Goal: Information Seeking & Learning: Find contact information

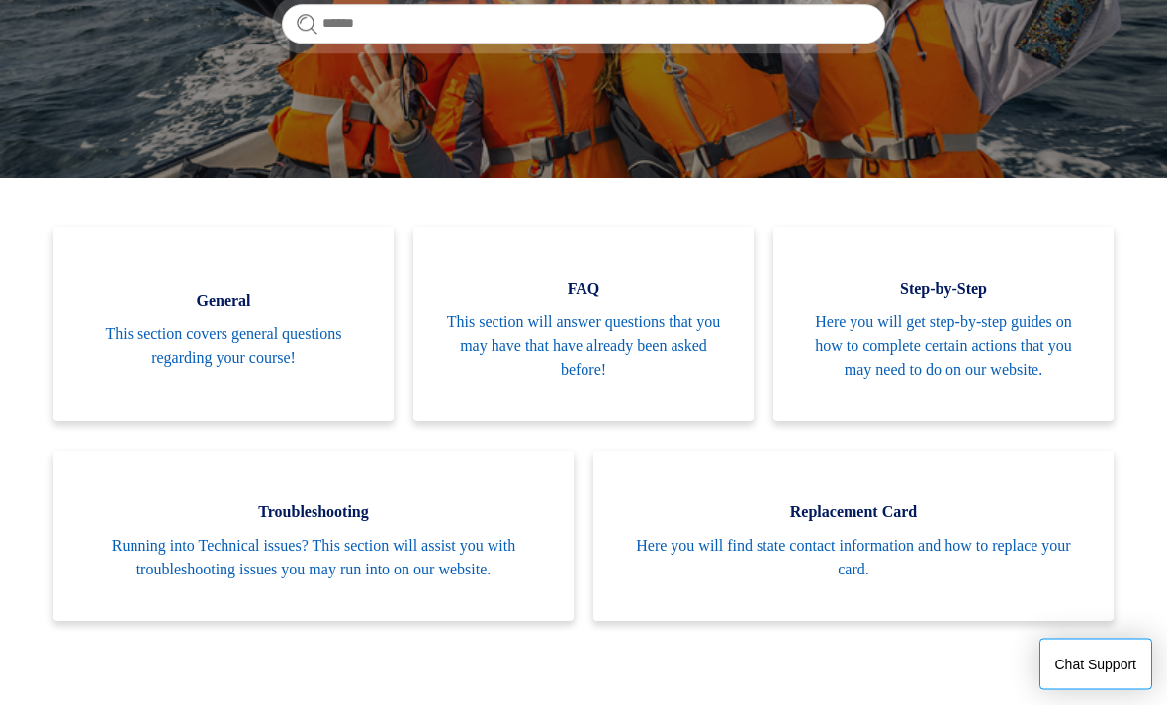
scroll to position [343, 0]
click at [676, 559] on span "Here you will find state contact information and how to replace your card." at bounding box center [853, 557] width 461 height 47
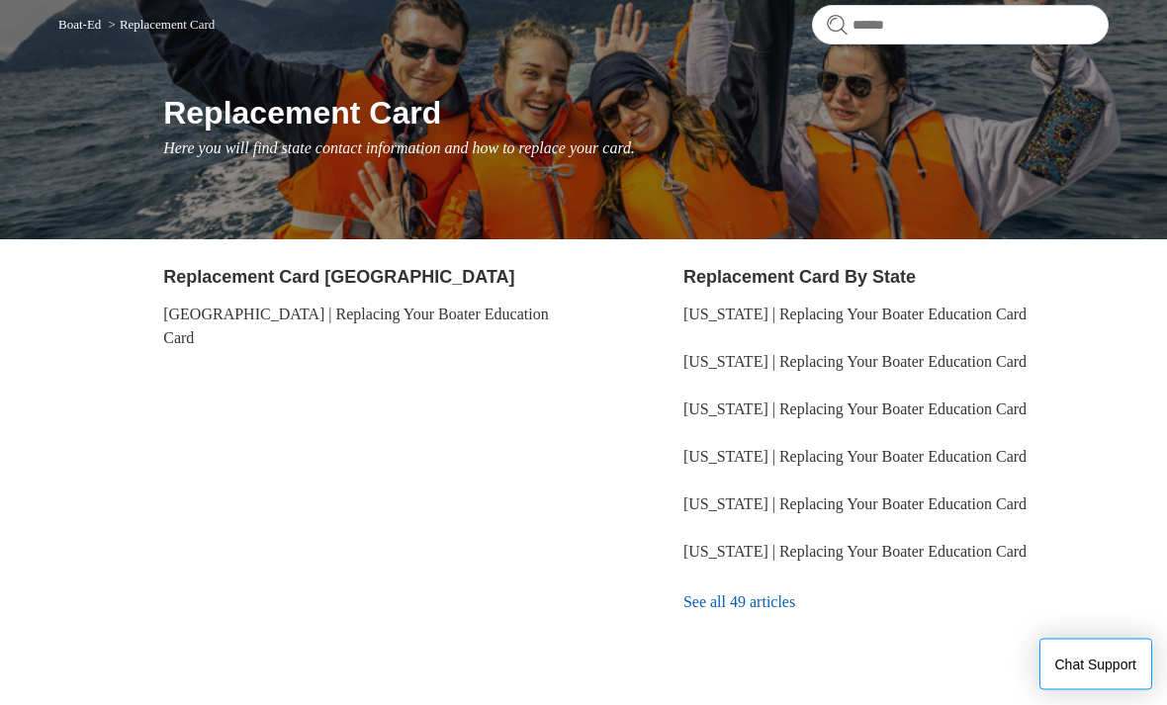
scroll to position [170, 0]
click at [713, 600] on link "See all 49 articles" at bounding box center [895, 602] width 425 height 53
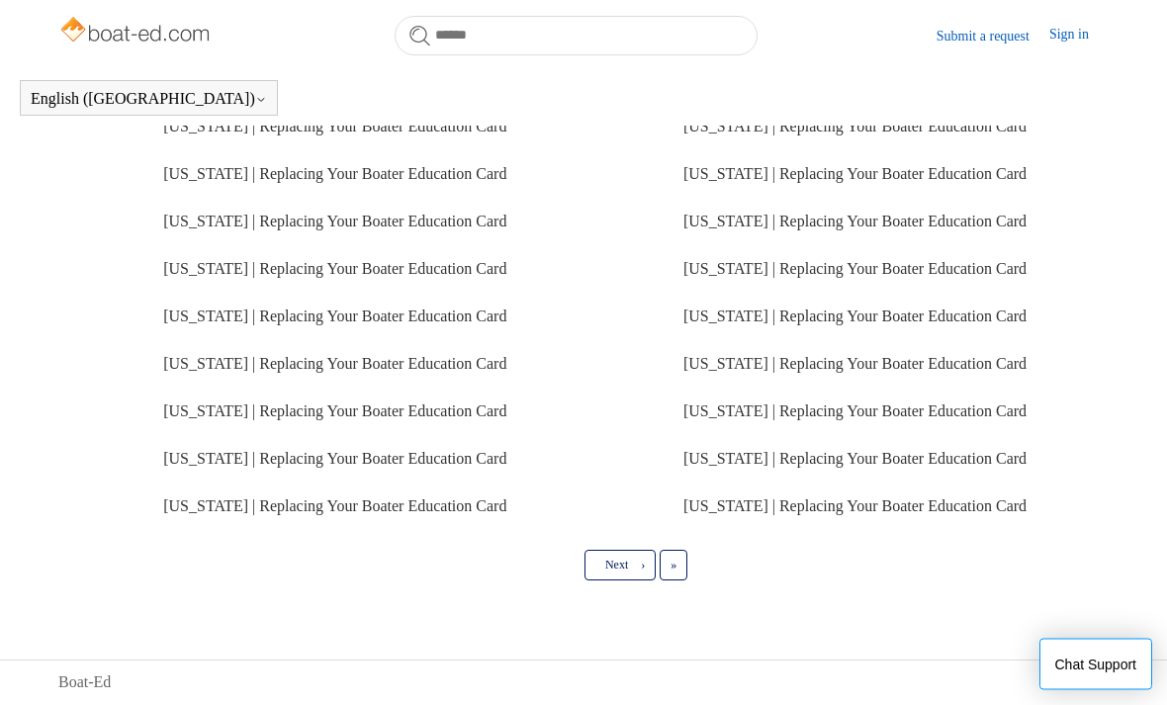
scroll to position [653, 0]
click at [625, 573] on span "Next" at bounding box center [616, 566] width 23 height 14
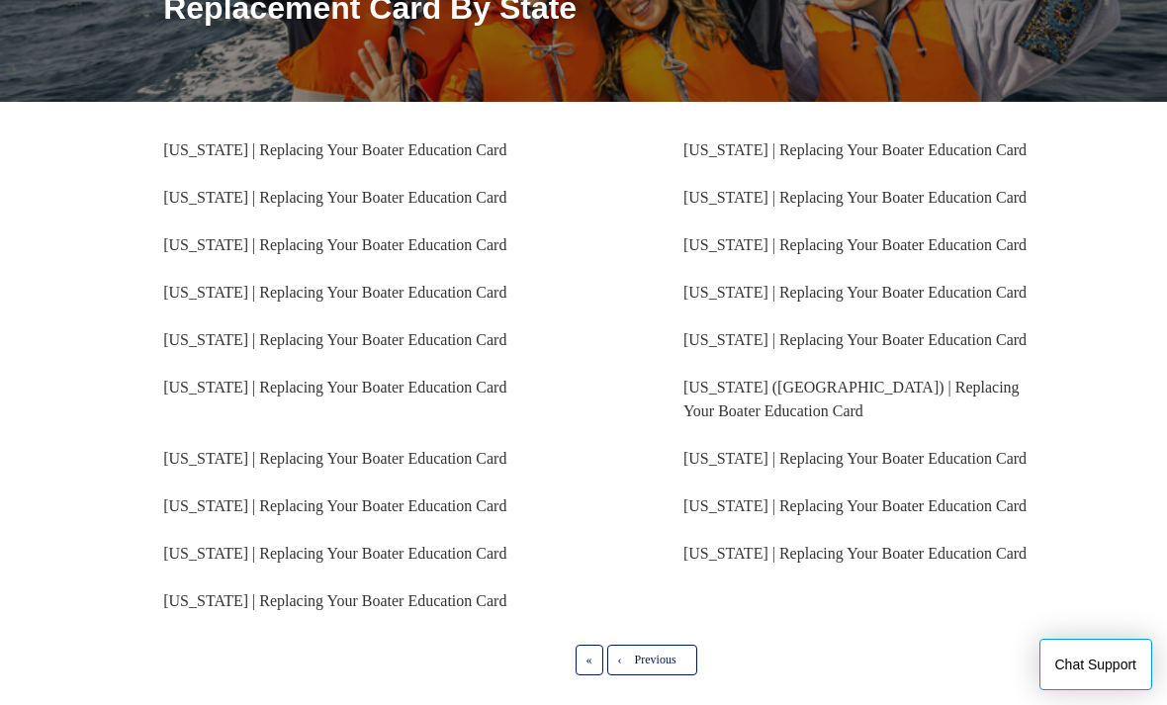
scroll to position [305, 0]
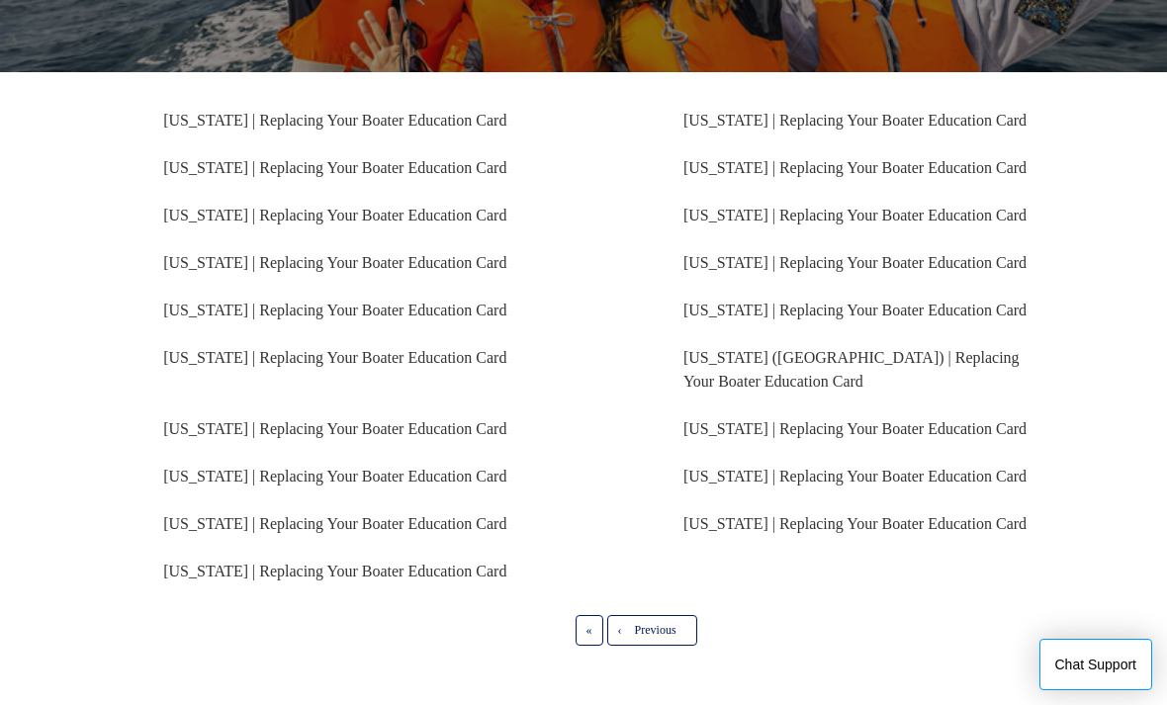
click at [182, 527] on link "[US_STATE] | Replacing Your Boater Education Card" at bounding box center [334, 523] width 343 height 17
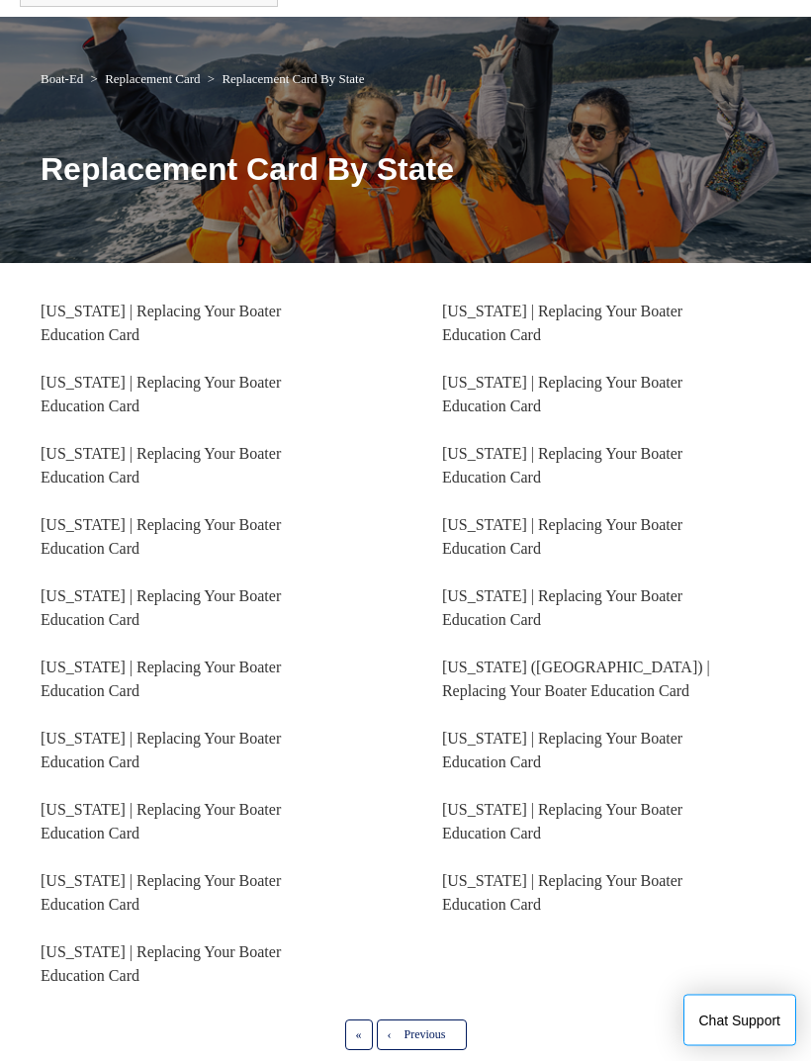
scroll to position [110, 0]
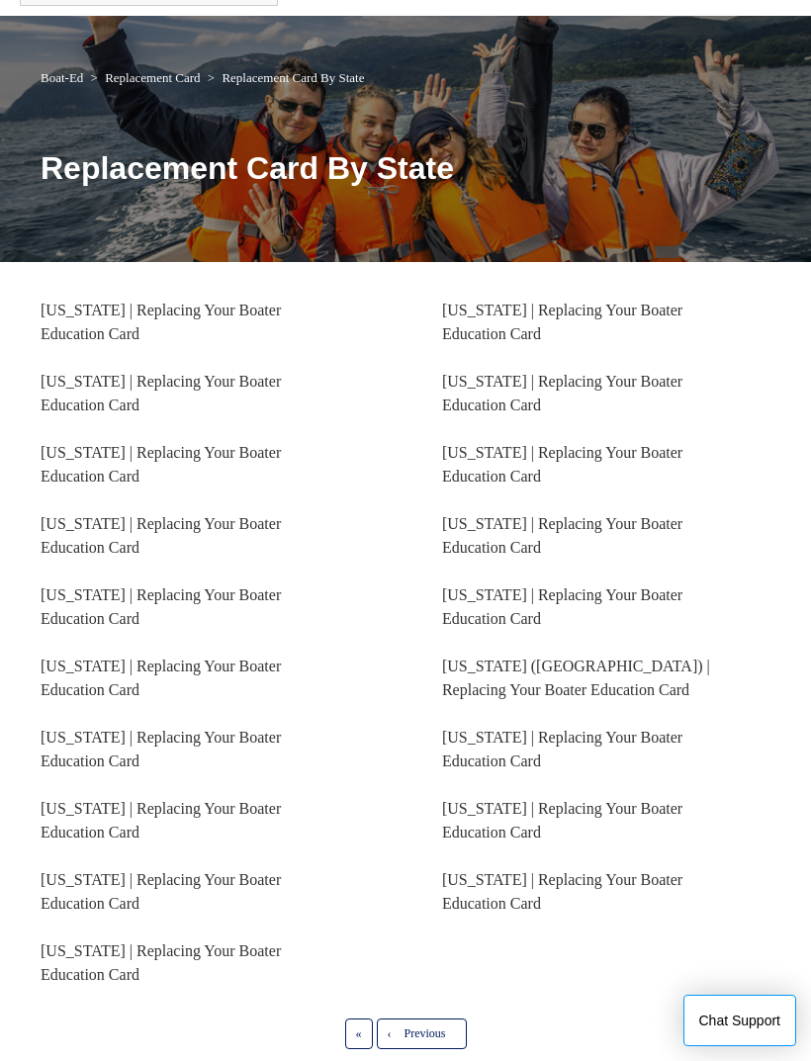
click at [185, 704] on link "[US_STATE] | Replacing Your Boater Education Card" at bounding box center [161, 891] width 240 height 41
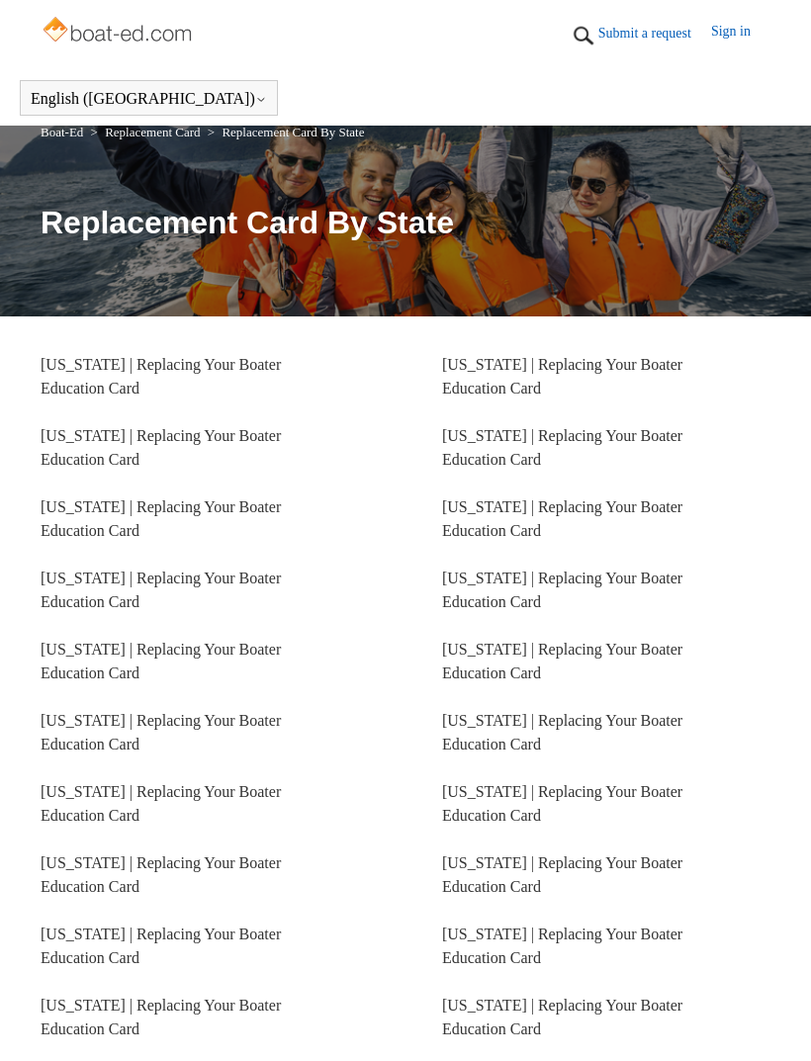
scroll to position [521, 0]
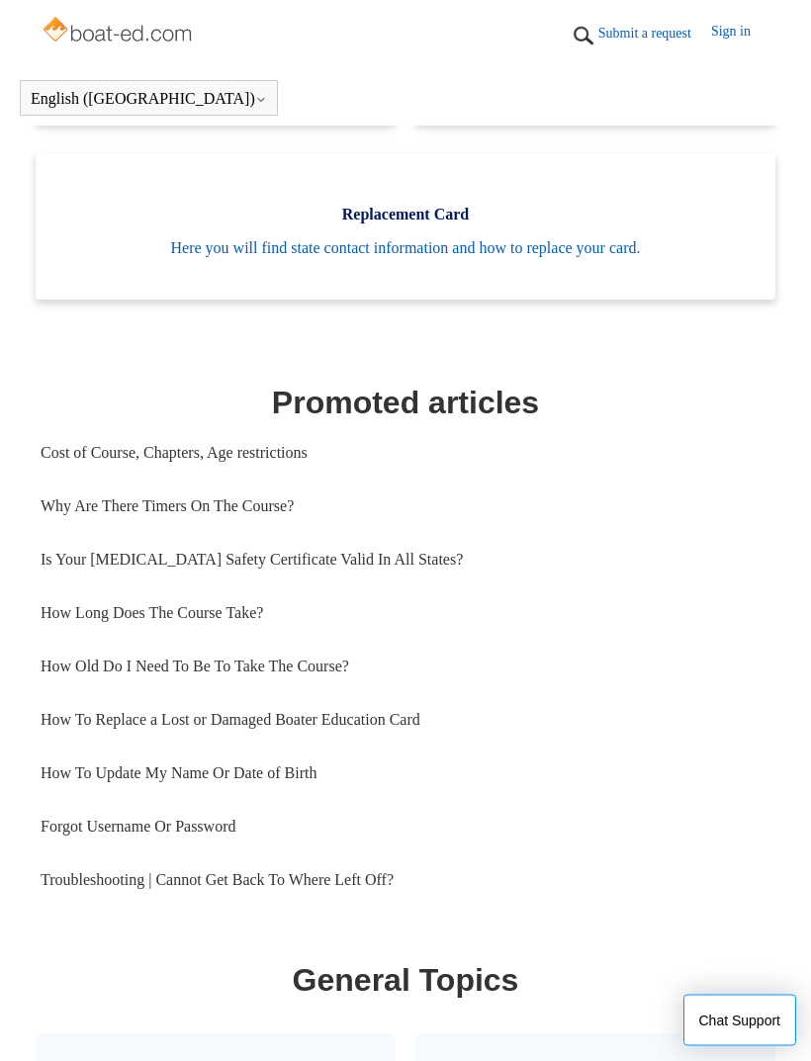
scroll to position [785, 0]
click at [255, 634] on link "How Long Does The Course Take?" at bounding box center [406, 612] width 730 height 53
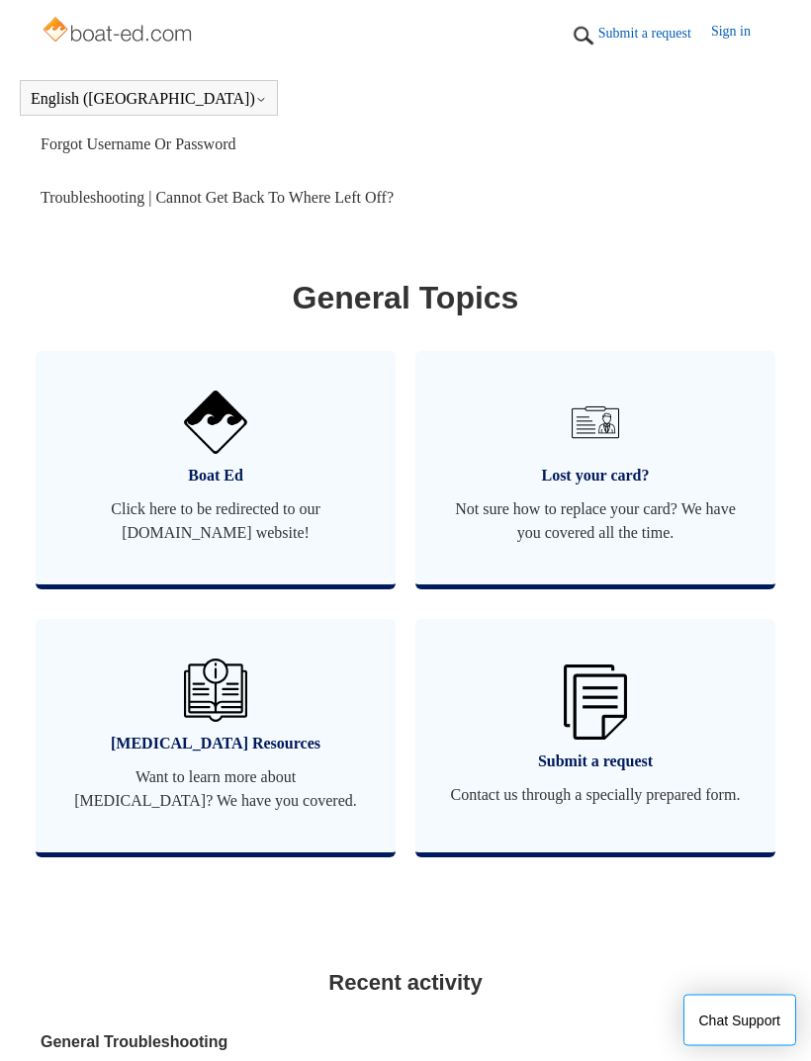
scroll to position [1468, 0]
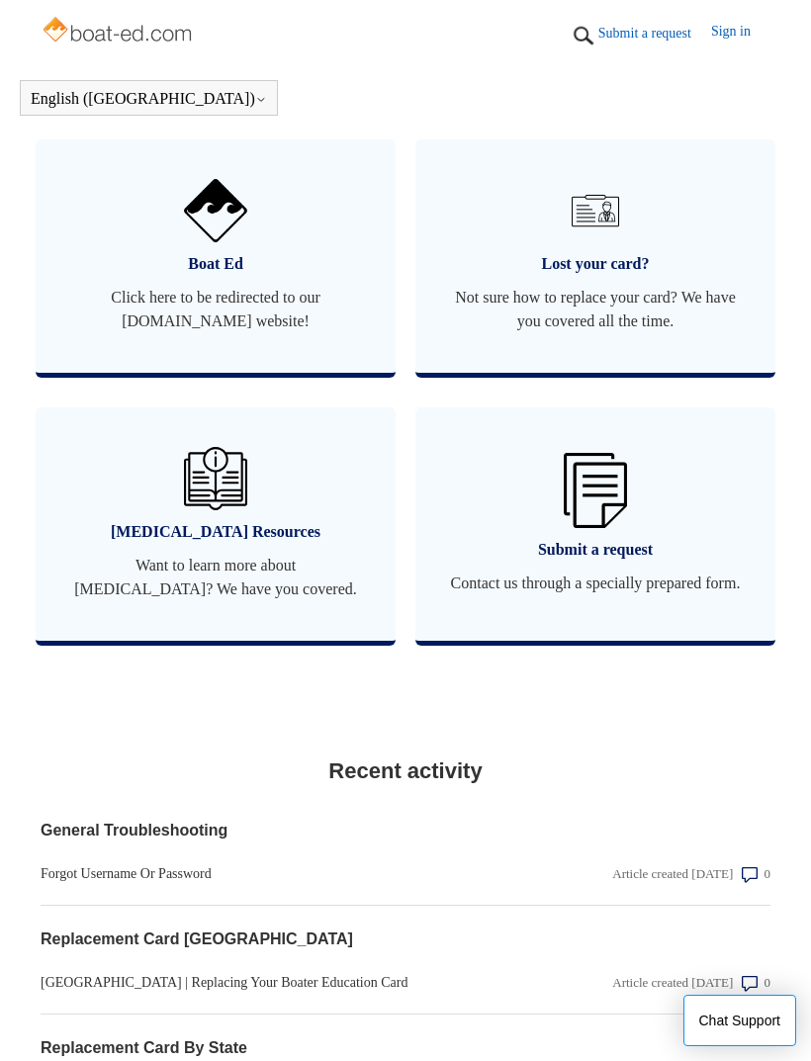
click at [703, 595] on span "Contact us through a specially prepared form." at bounding box center [595, 584] width 301 height 24
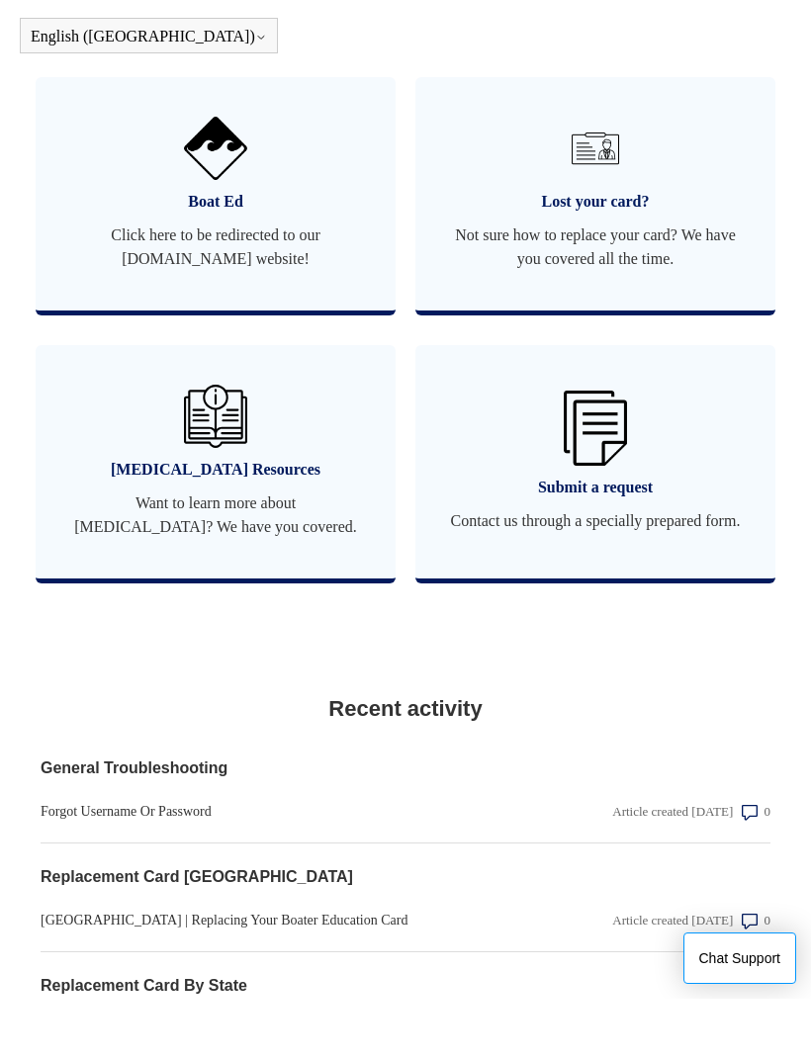
scroll to position [1743, 0]
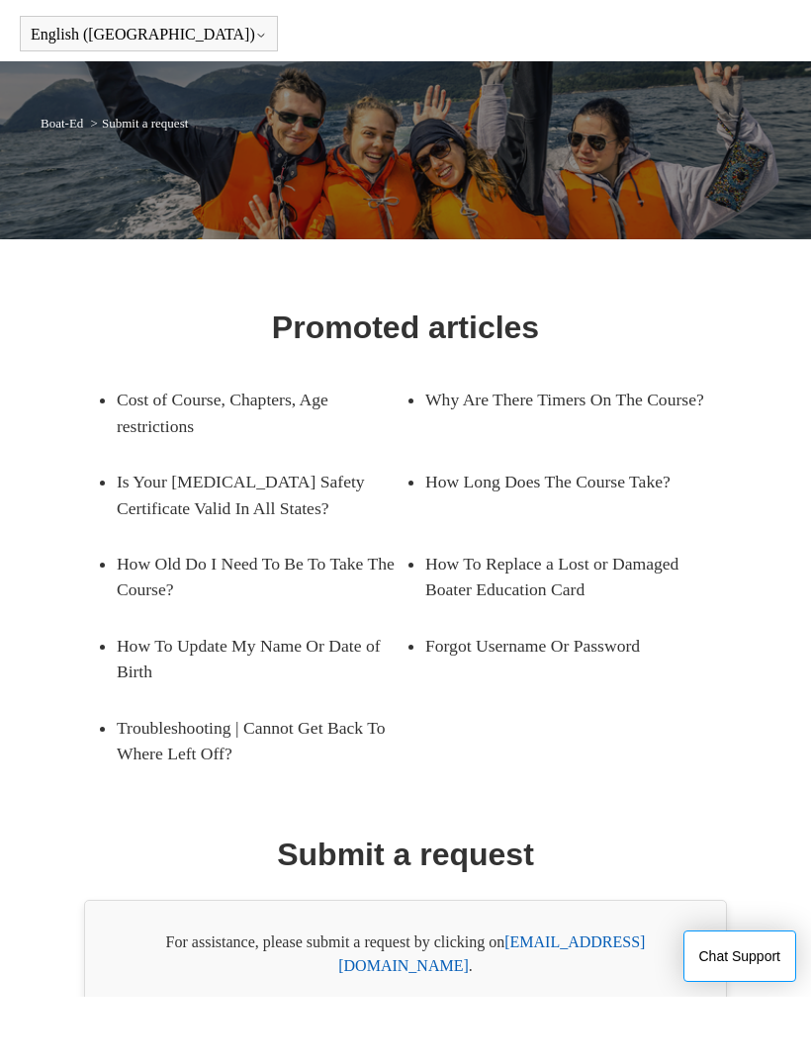
scroll to position [25, 0]
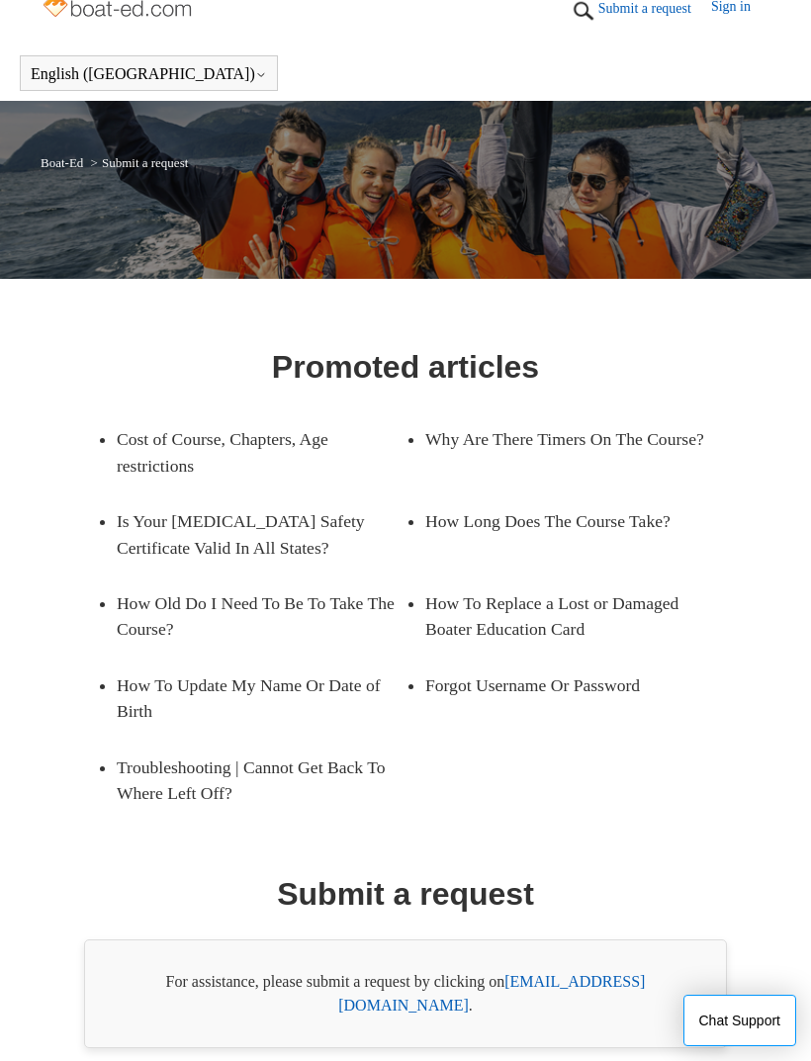
click at [617, 975] on link "[EMAIL_ADDRESS][DOMAIN_NAME]" at bounding box center [491, 993] width 307 height 41
click at [594, 985] on link "[EMAIL_ADDRESS][DOMAIN_NAME]" at bounding box center [491, 993] width 307 height 41
